Goal: Information Seeking & Learning: Learn about a topic

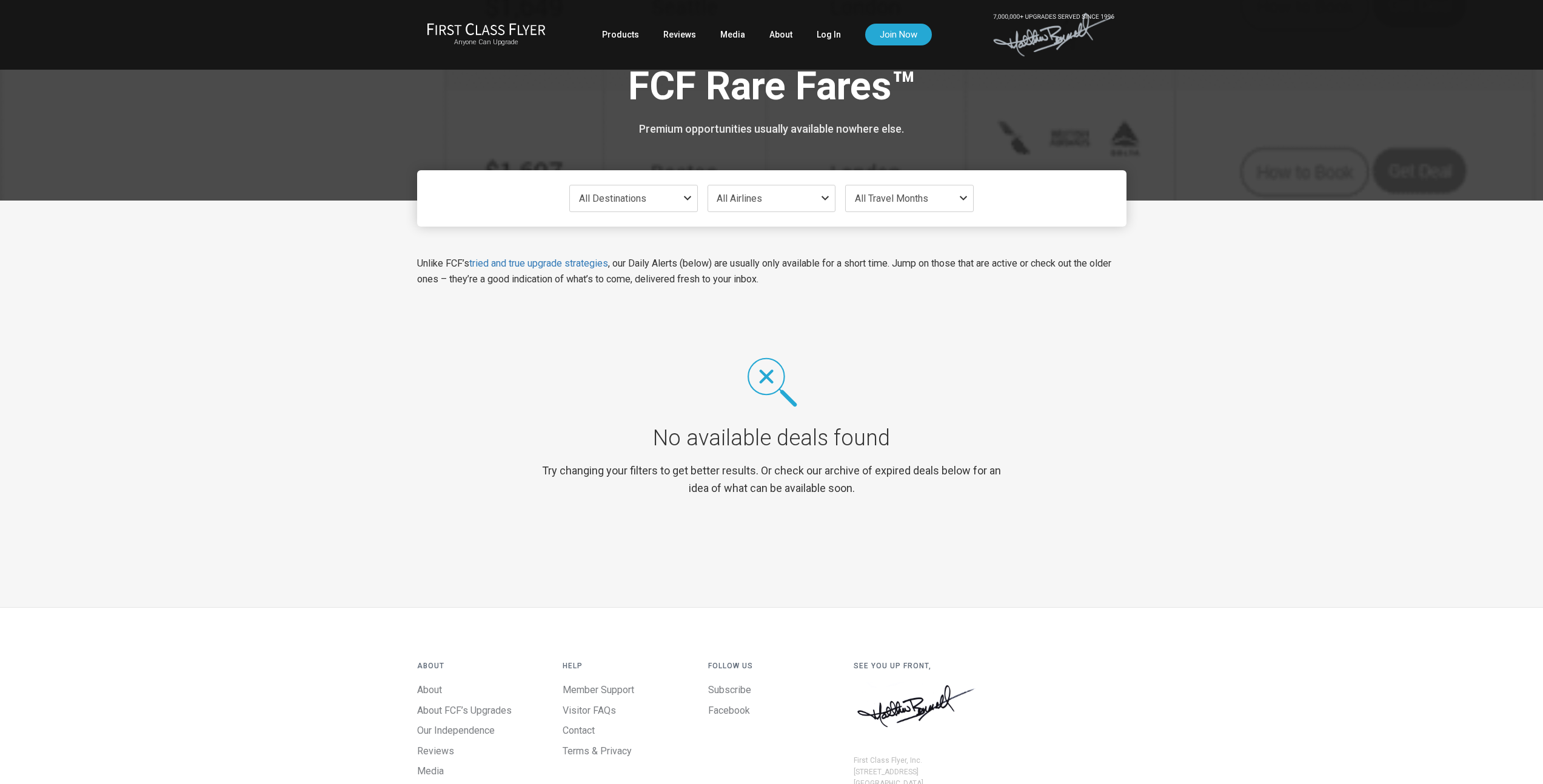
click at [610, 194] on span "All Destinations" at bounding box center [612, 198] width 67 height 12
click at [633, 227] on button "Uncheck All" at bounding box center [633, 228] width 150 height 20
click at [576, 281] on span at bounding box center [576, 278] width 11 height 11
click at [0, 0] on input "Asia only" at bounding box center [0, 0] width 0 height 0
click at [579, 326] on span at bounding box center [576, 325] width 11 height 11
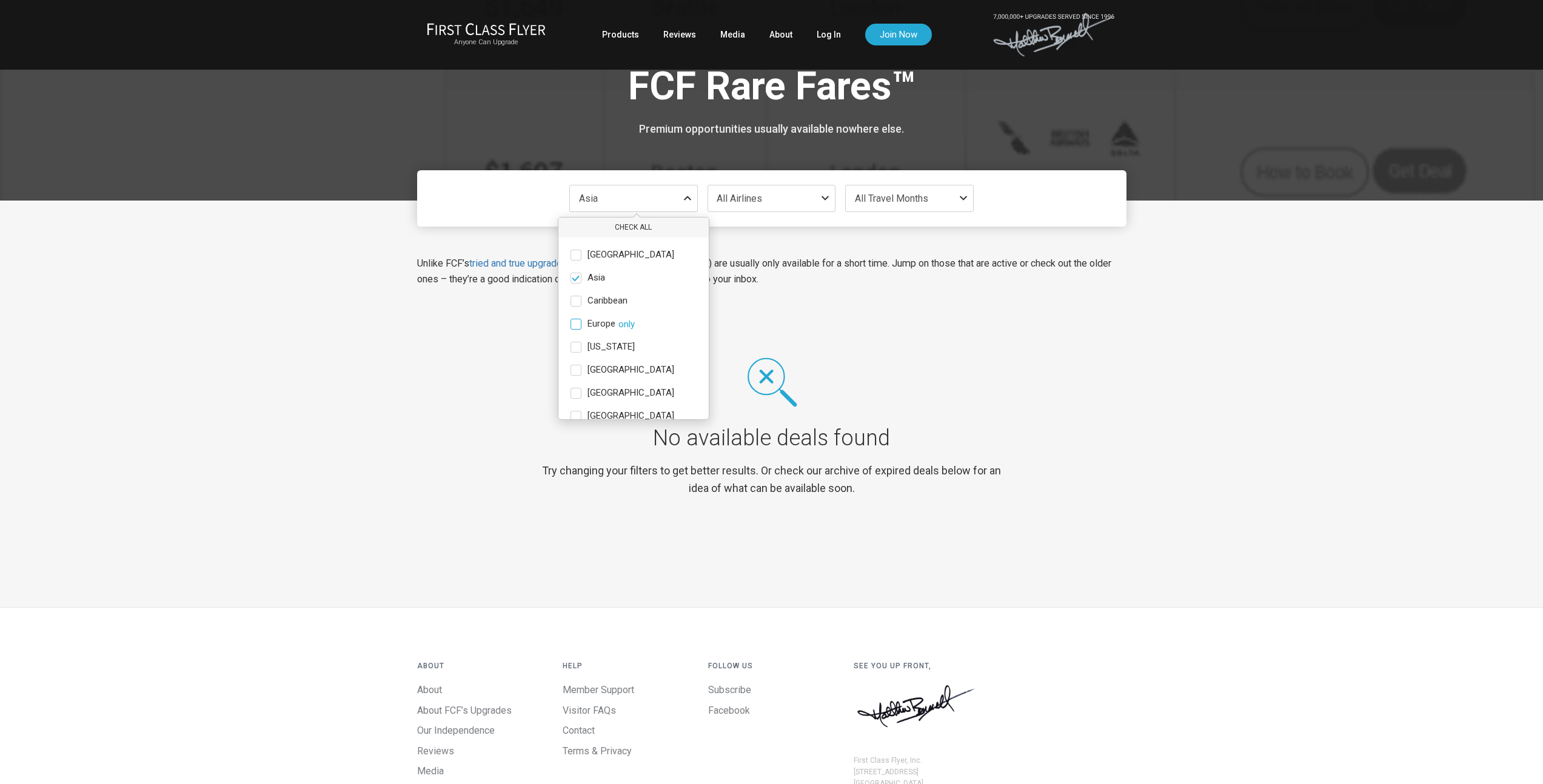
click at [0, 0] on input "Europe only" at bounding box center [0, 0] width 0 height 0
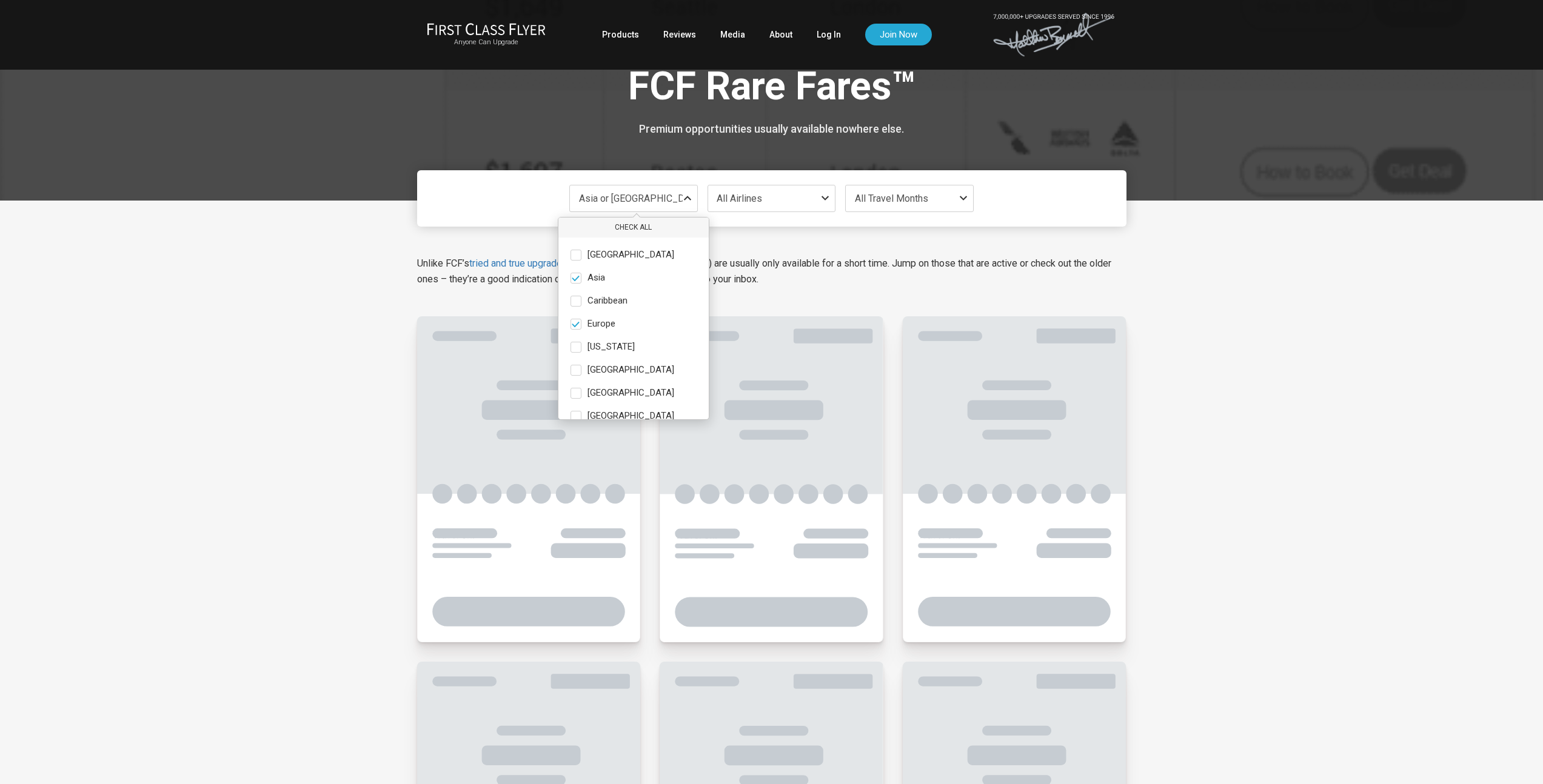
drag, startPoint x: 577, startPoint y: 351, endPoint x: 609, endPoint y: 354, distance: 32.1
click at [577, 351] on span at bounding box center [576, 347] width 11 height 11
click at [0, 0] on input "[US_STATE] only" at bounding box center [0, 0] width 0 height 0
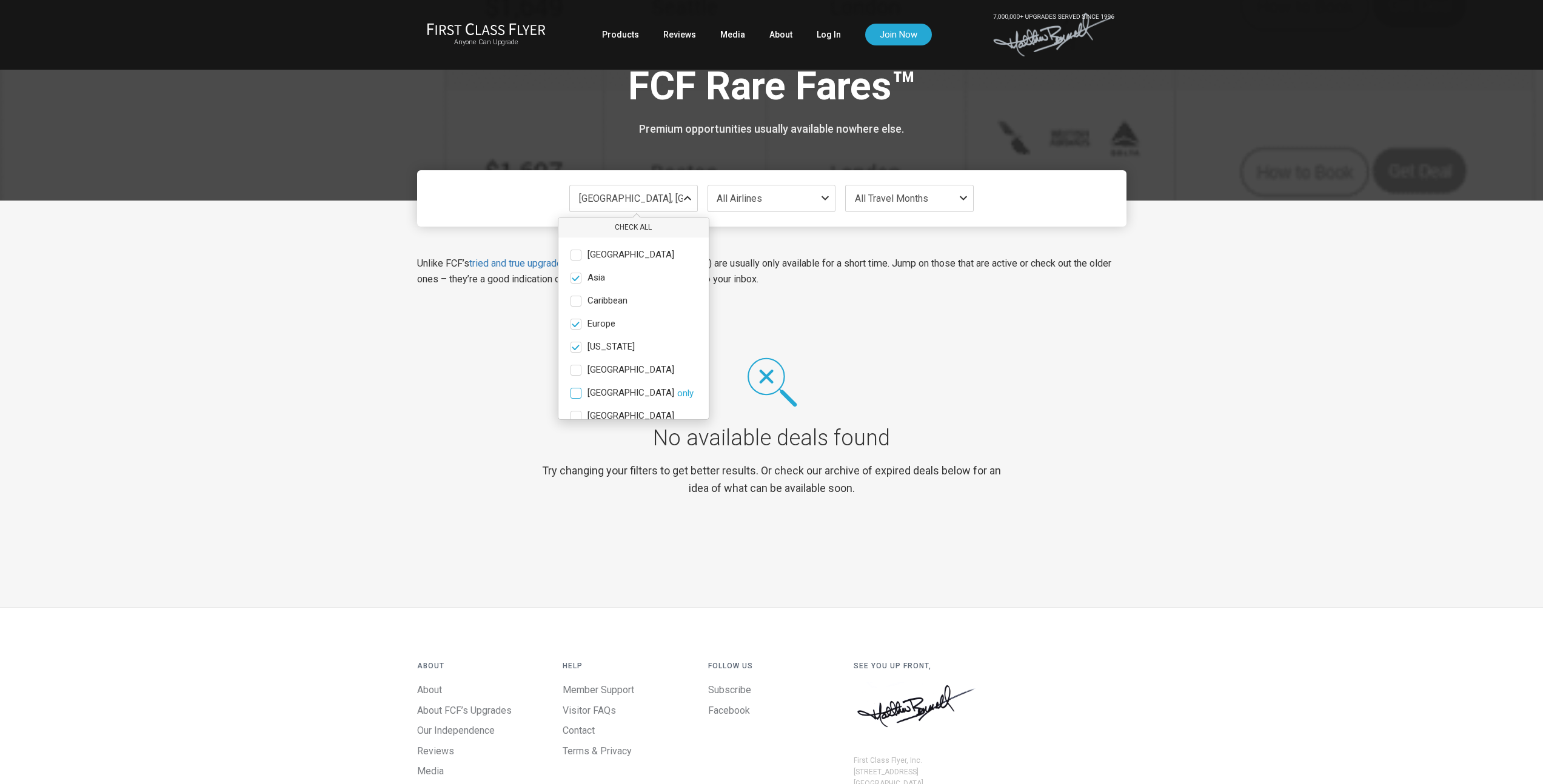
click at [575, 393] on span at bounding box center [576, 393] width 11 height 11
click at [0, 0] on input "[GEOGRAPHIC_DATA] only" at bounding box center [0, 0] width 0 height 0
click at [573, 354] on span at bounding box center [576, 356] width 11 height 11
click at [0, 0] on input "[GEOGRAPHIC_DATA] only" at bounding box center [0, 0] width 0 height 0
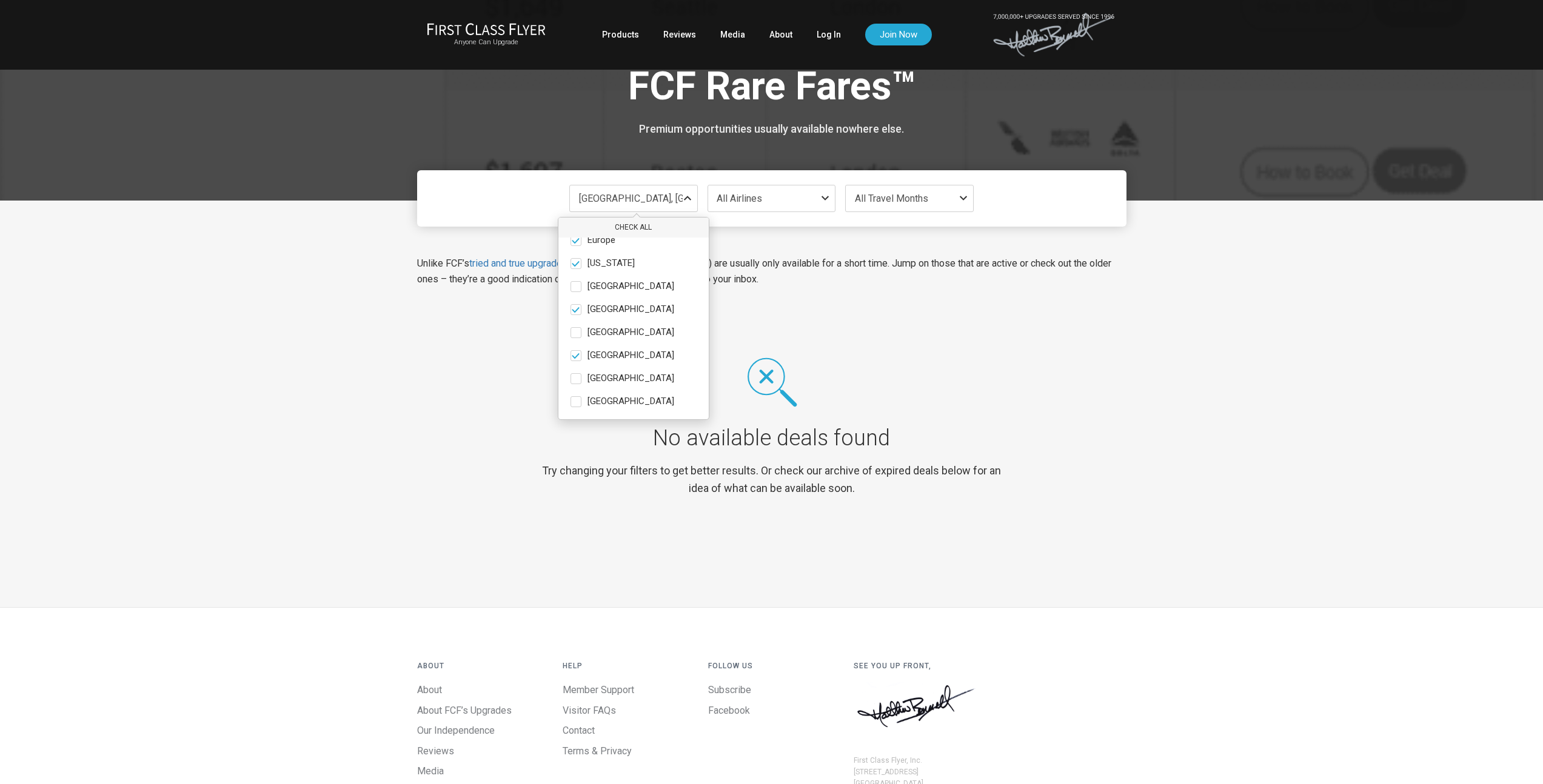
click at [336, 360] on div "[GEOGRAPHIC_DATA], [GEOGRAPHIC_DATA], [US_STATE], [GEOGRAPHIC_DATA] or [GEOGRAP…" at bounding box center [772, 379] width 1543 height 358
click at [801, 205] on span "All Airlines" at bounding box center [772, 198] width 127 height 26
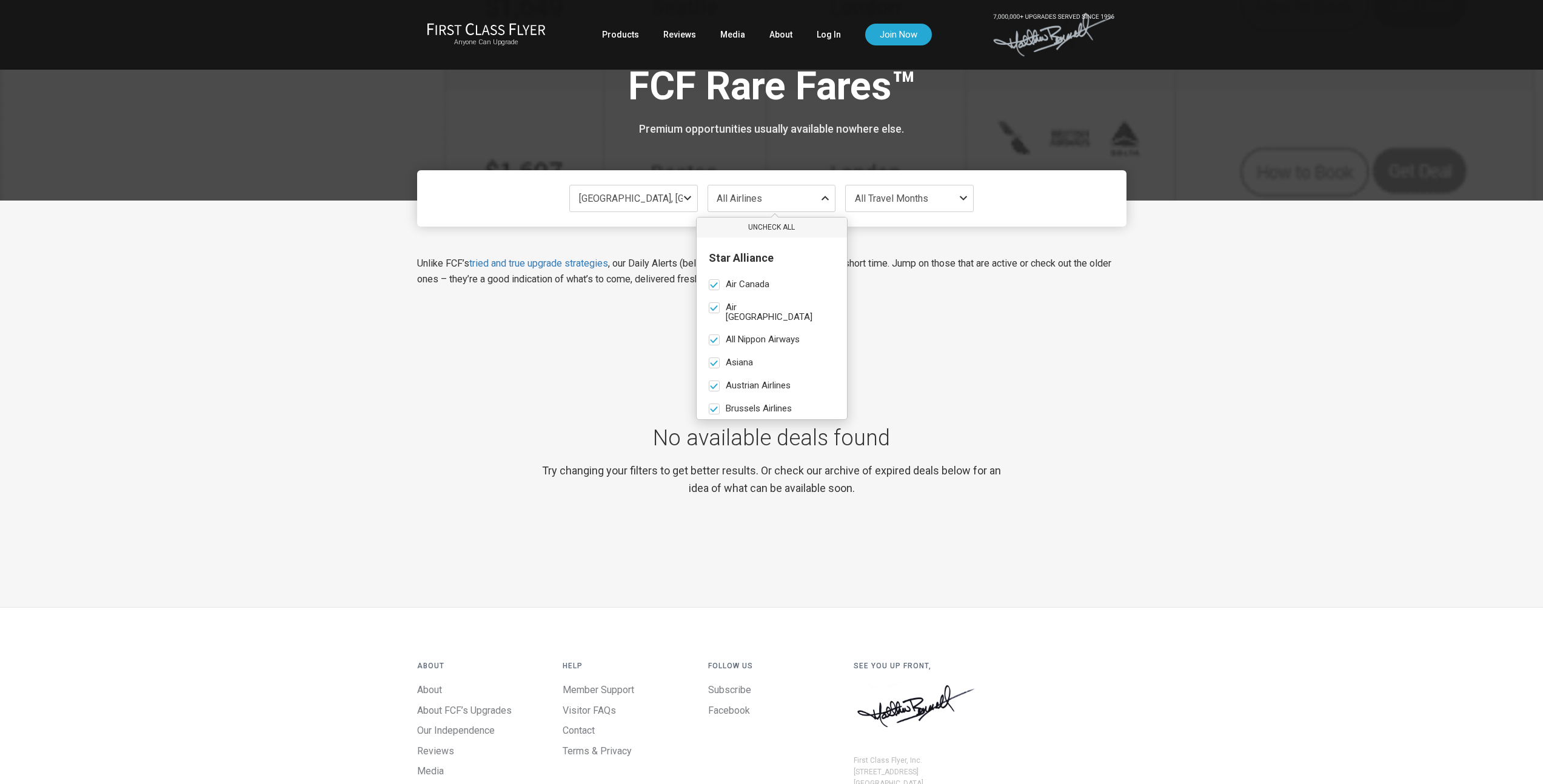
click at [963, 205] on span "All Travel Months" at bounding box center [909, 198] width 127 height 26
click at [964, 204] on span "All Travel Months" at bounding box center [909, 198] width 127 height 26
click at [967, 204] on span "All Travel Months" at bounding box center [909, 198] width 127 height 26
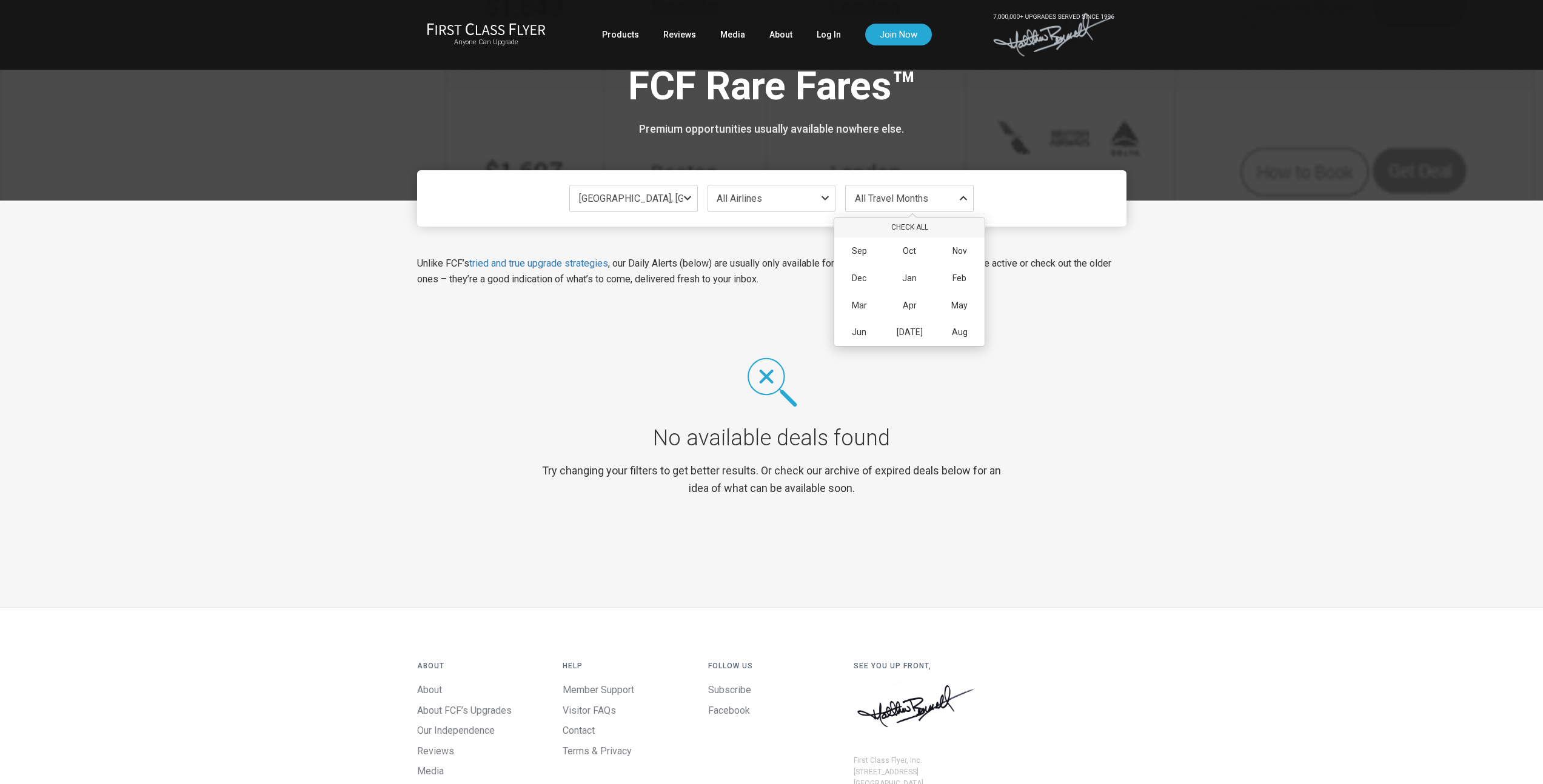
click at [1181, 277] on div "[GEOGRAPHIC_DATA], [GEOGRAPHIC_DATA], [US_STATE], [GEOGRAPHIC_DATA] or [GEOGRAP…" at bounding box center [772, 379] width 1543 height 358
